Goal: Task Accomplishment & Management: Use online tool/utility

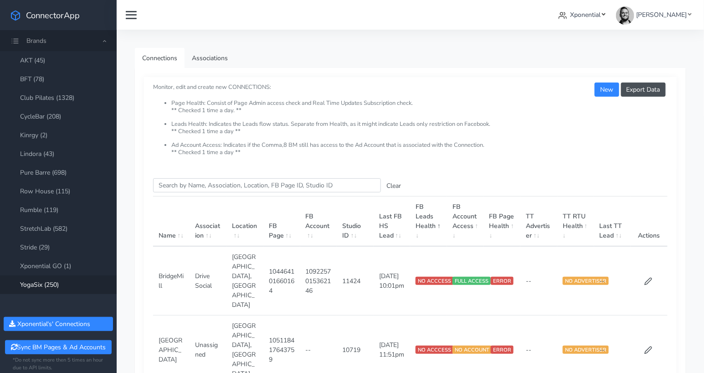
click at [596, 15] on span "Xponential" at bounding box center [585, 14] width 31 height 9
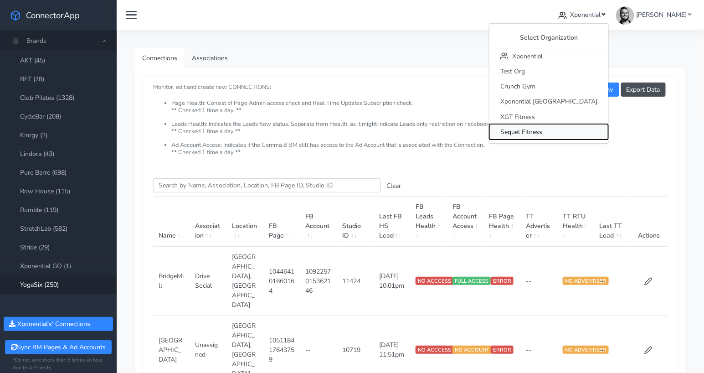
click at [542, 130] on span "Sequel Fitness" at bounding box center [521, 132] width 42 height 9
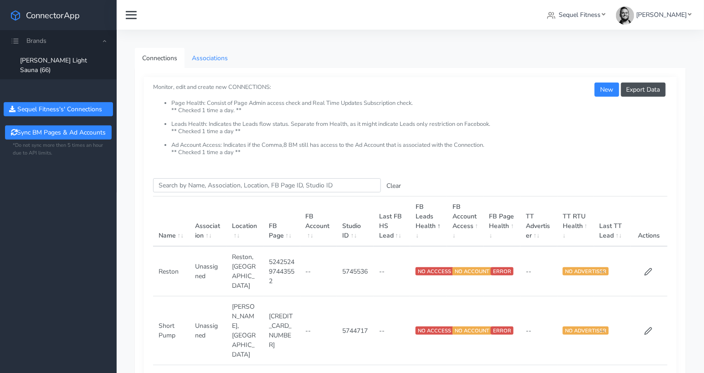
click at [209, 60] on link "Associations" at bounding box center [209, 58] width 51 height 20
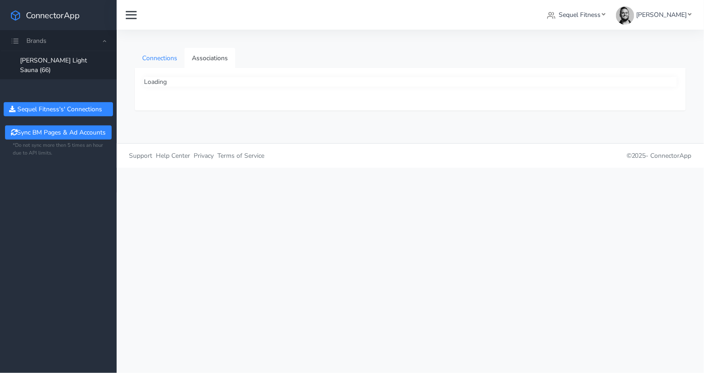
click at [162, 59] on link "Connections" at bounding box center [160, 58] width 50 height 20
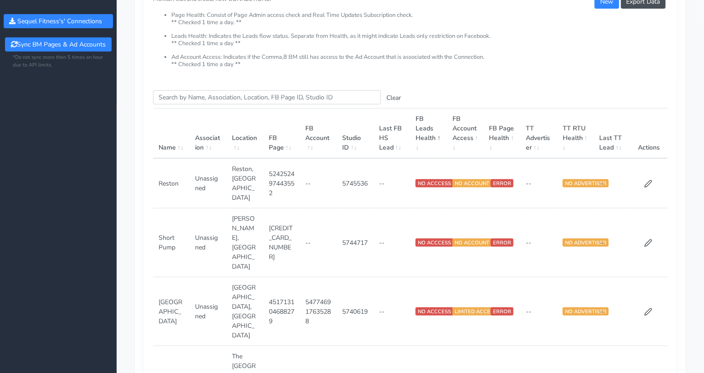
scroll to position [90, 0]
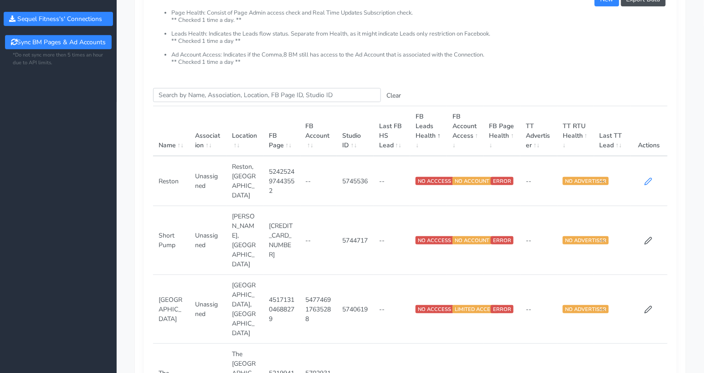
click at [648, 178] on icon at bounding box center [647, 181] width 7 height 7
